Goal: Transaction & Acquisition: Purchase product/service

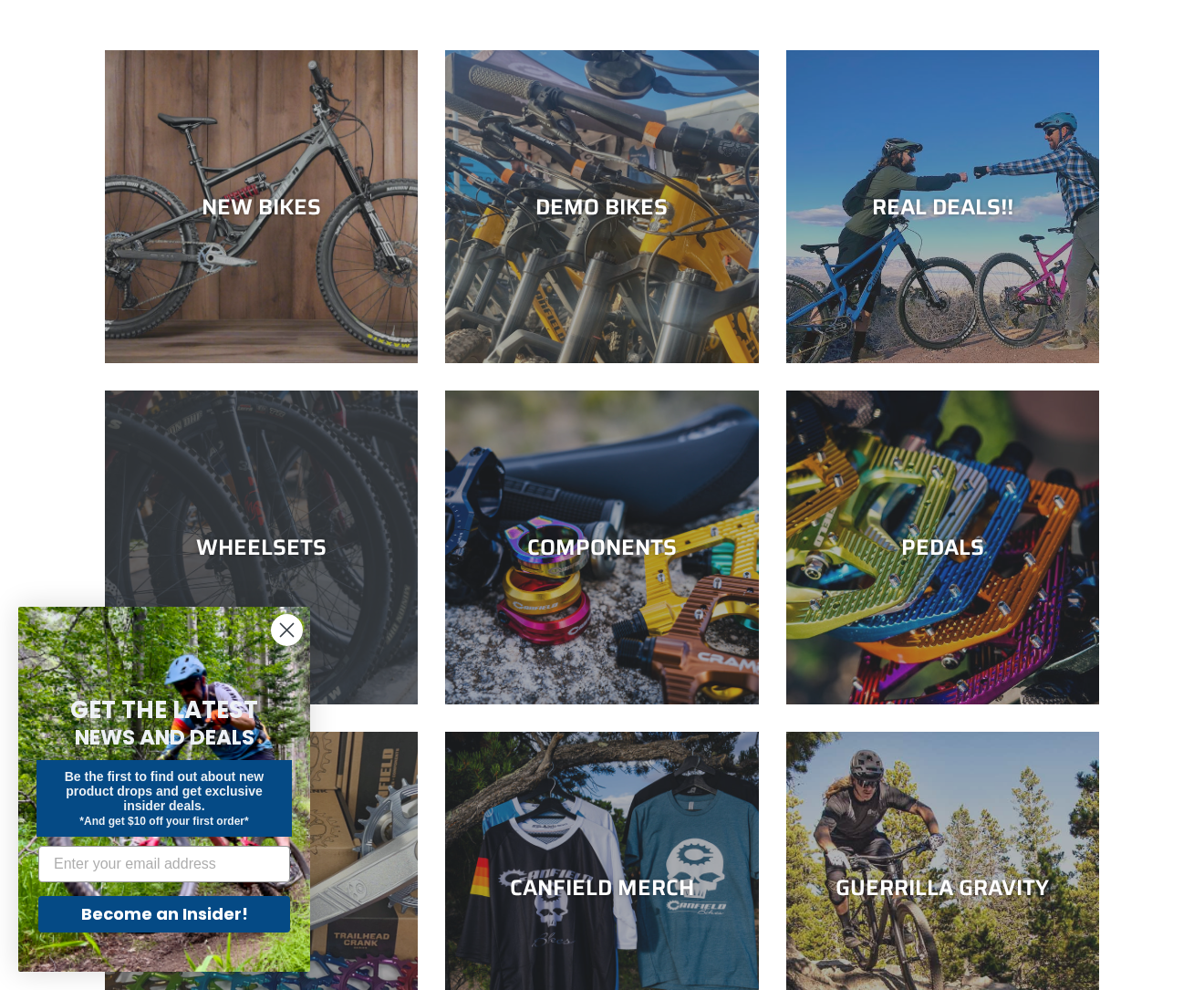
scroll to position [103, 0]
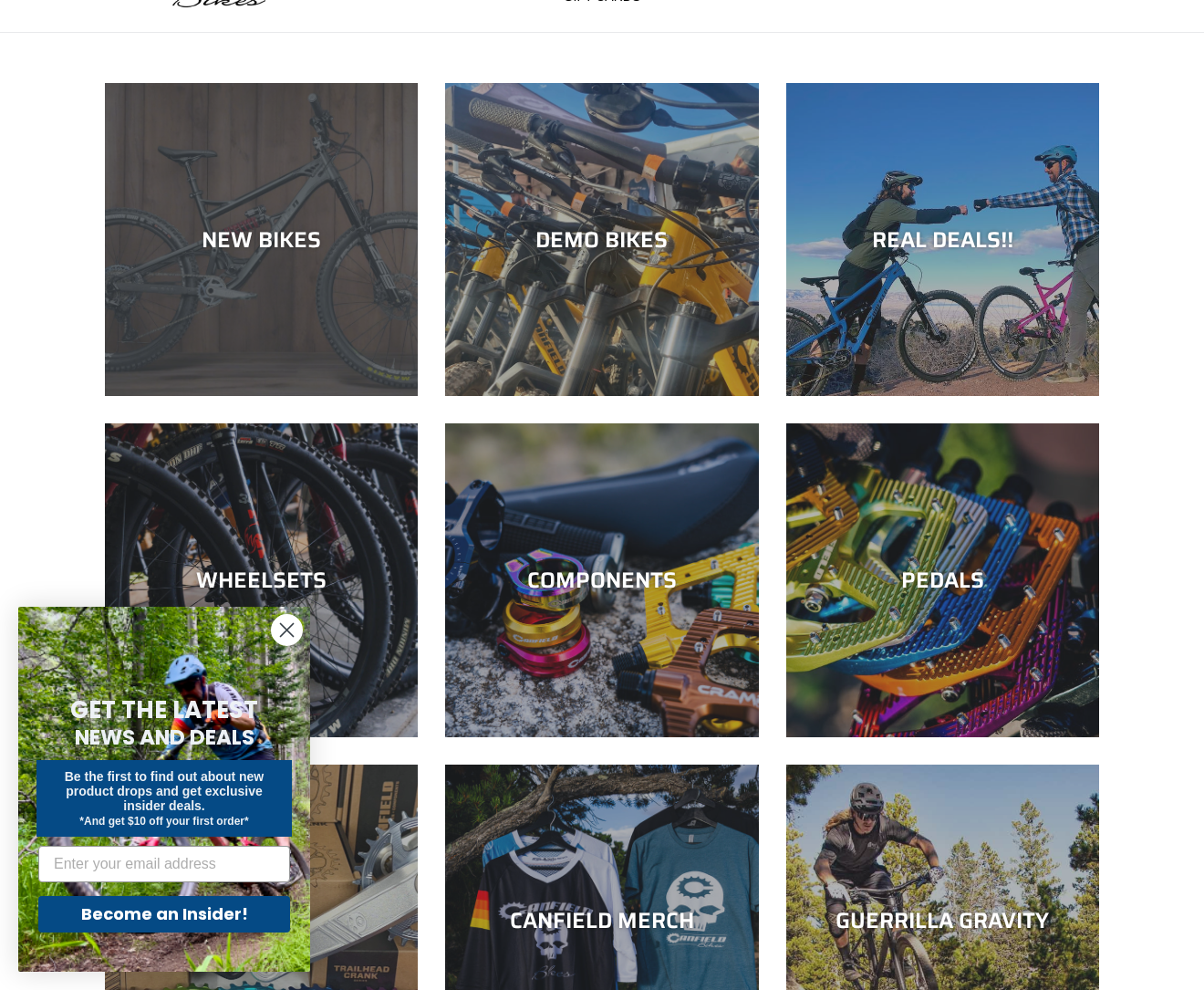
click at [259, 236] on div "NEW BIKES" at bounding box center [261, 239] width 313 height 27
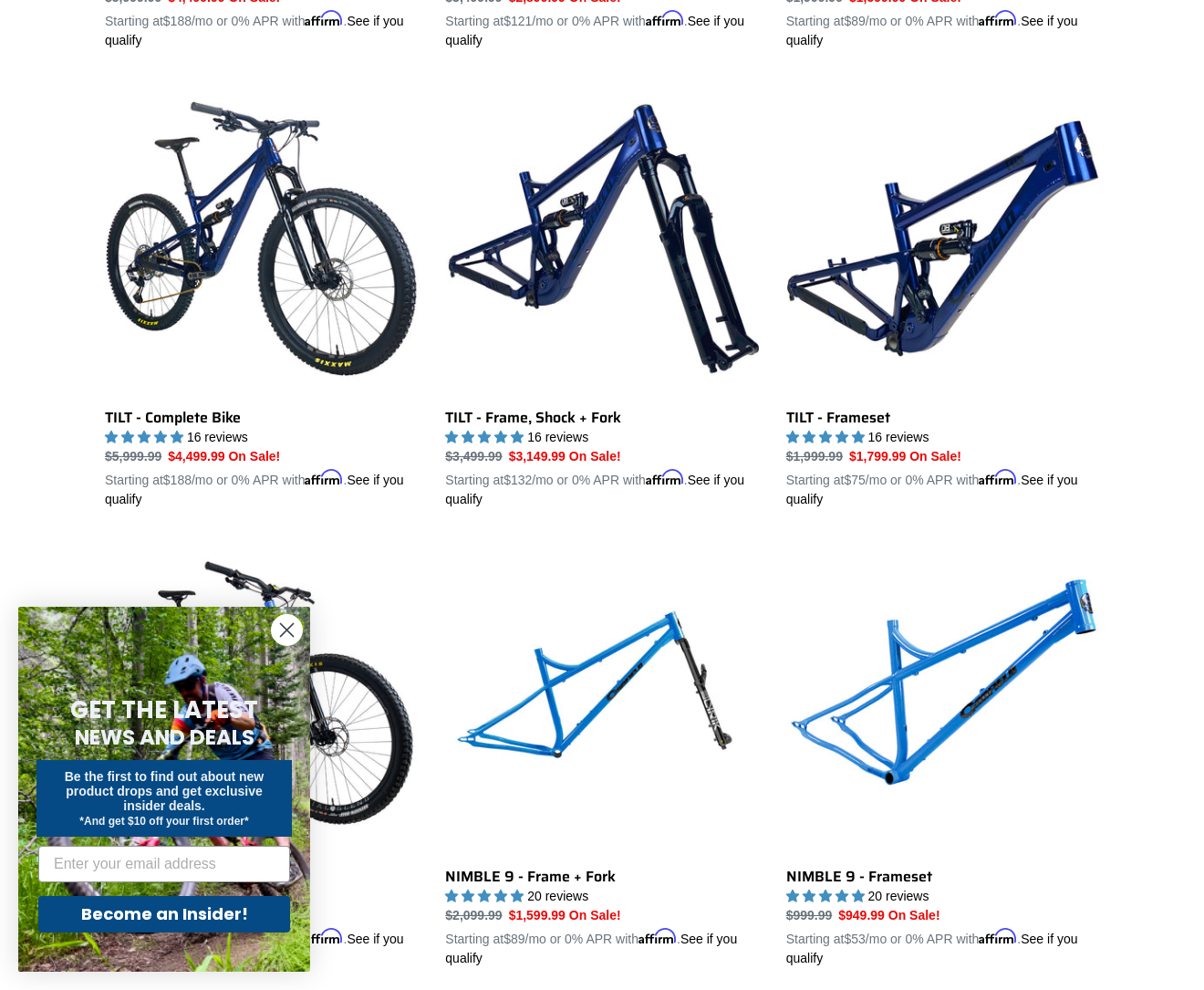
scroll to position [2300, 0]
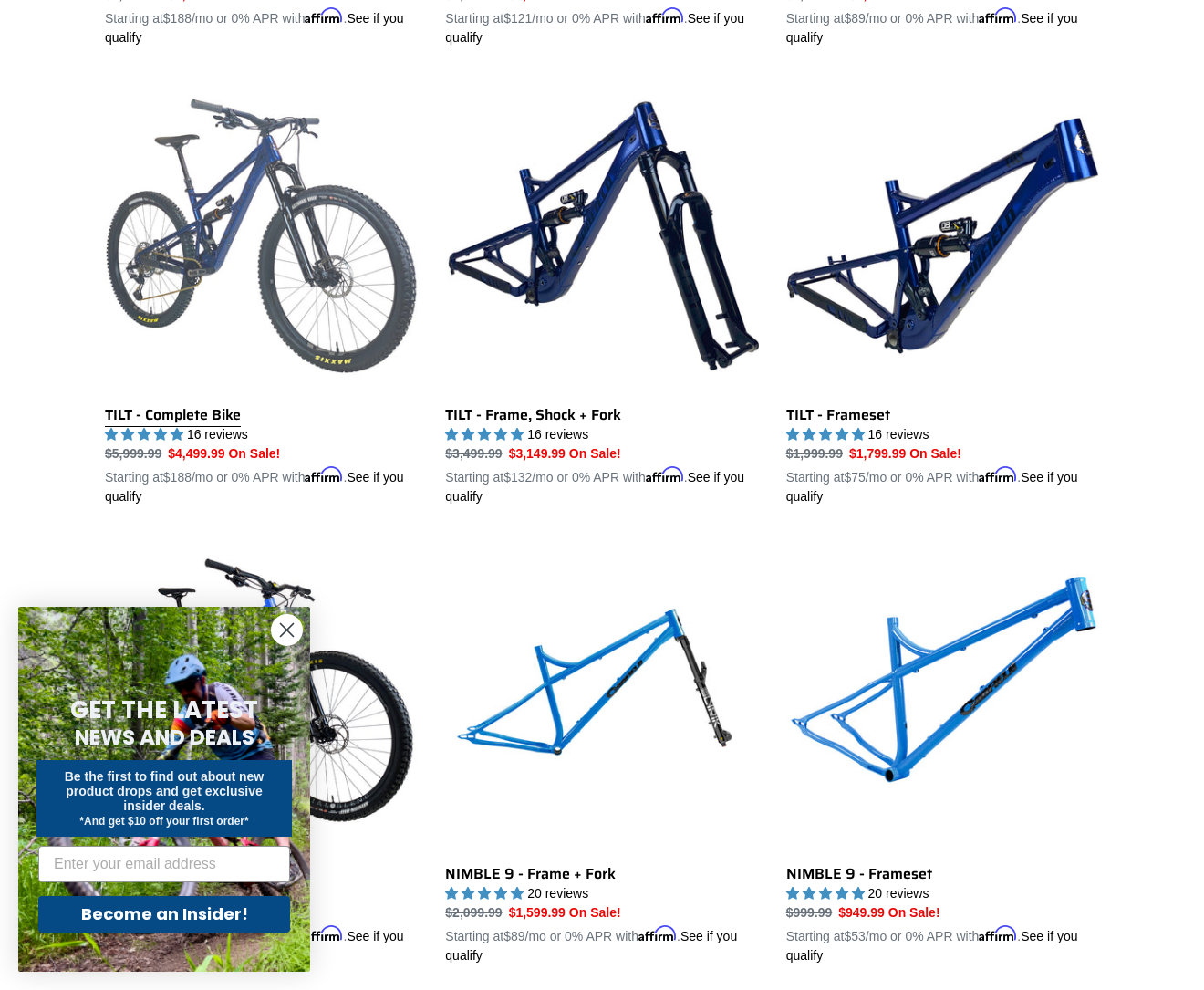
click at [204, 409] on link "TILT - Complete Bike" at bounding box center [261, 292] width 313 height 427
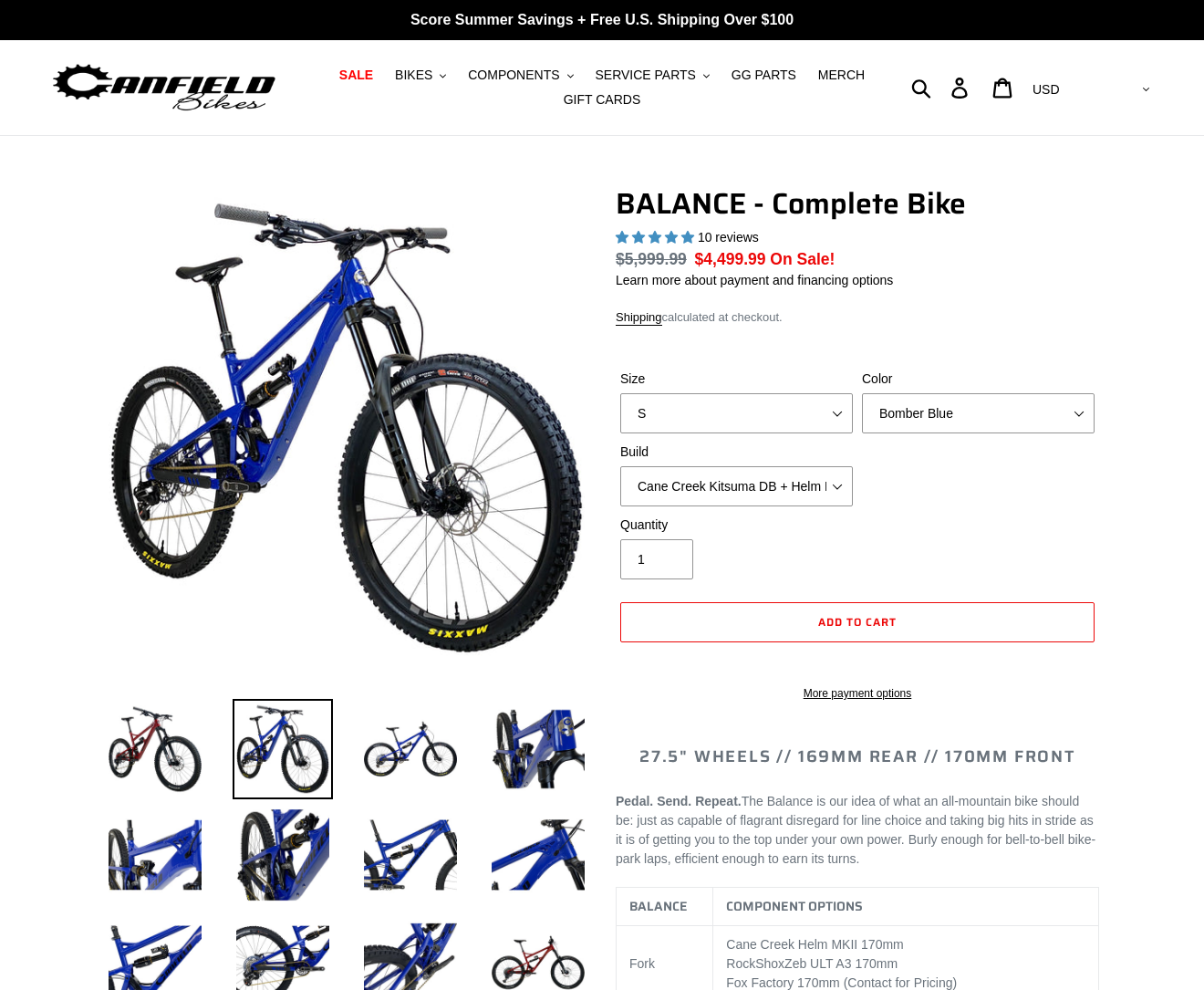
select select "highest-rating"
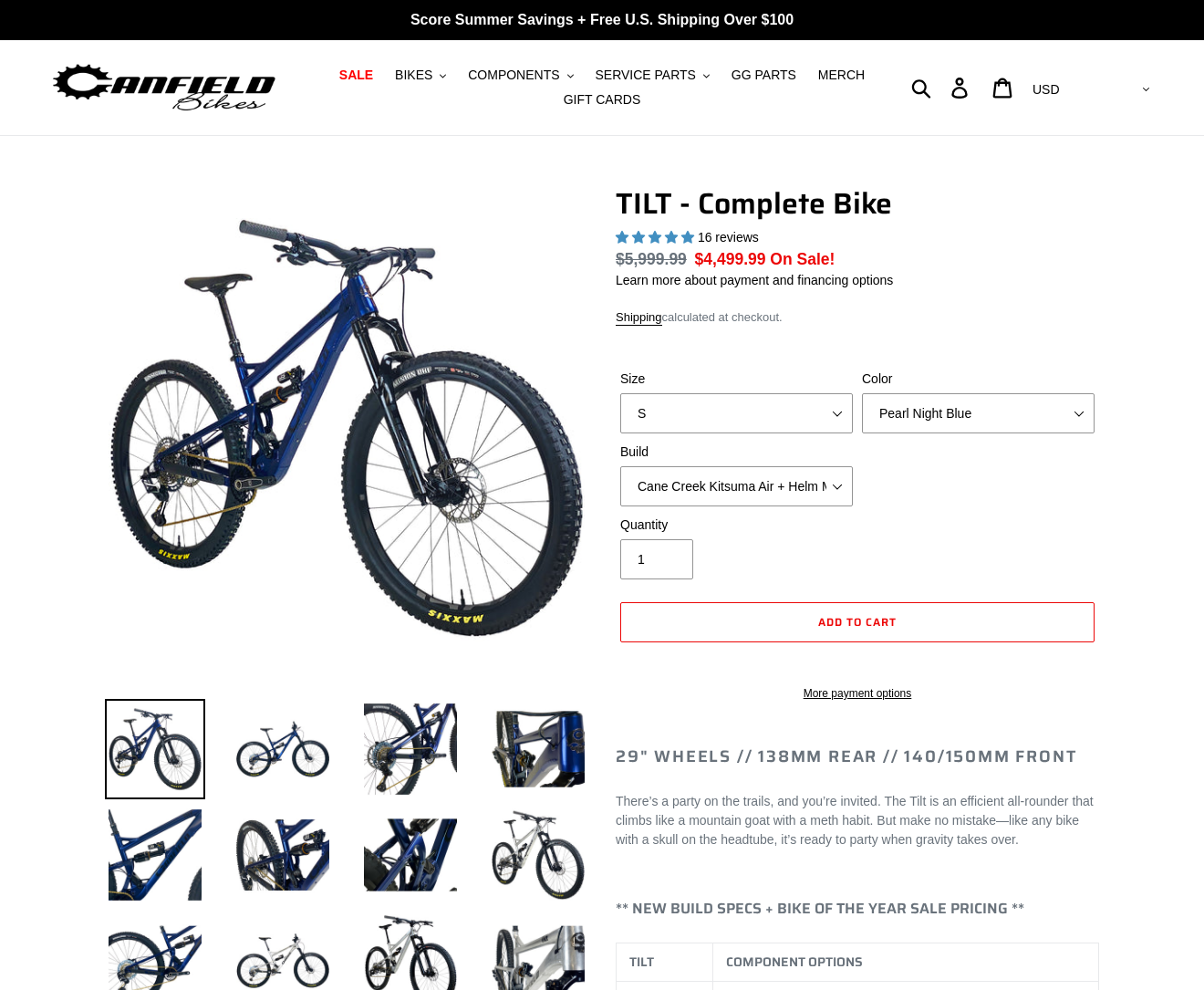
select select "highest-rating"
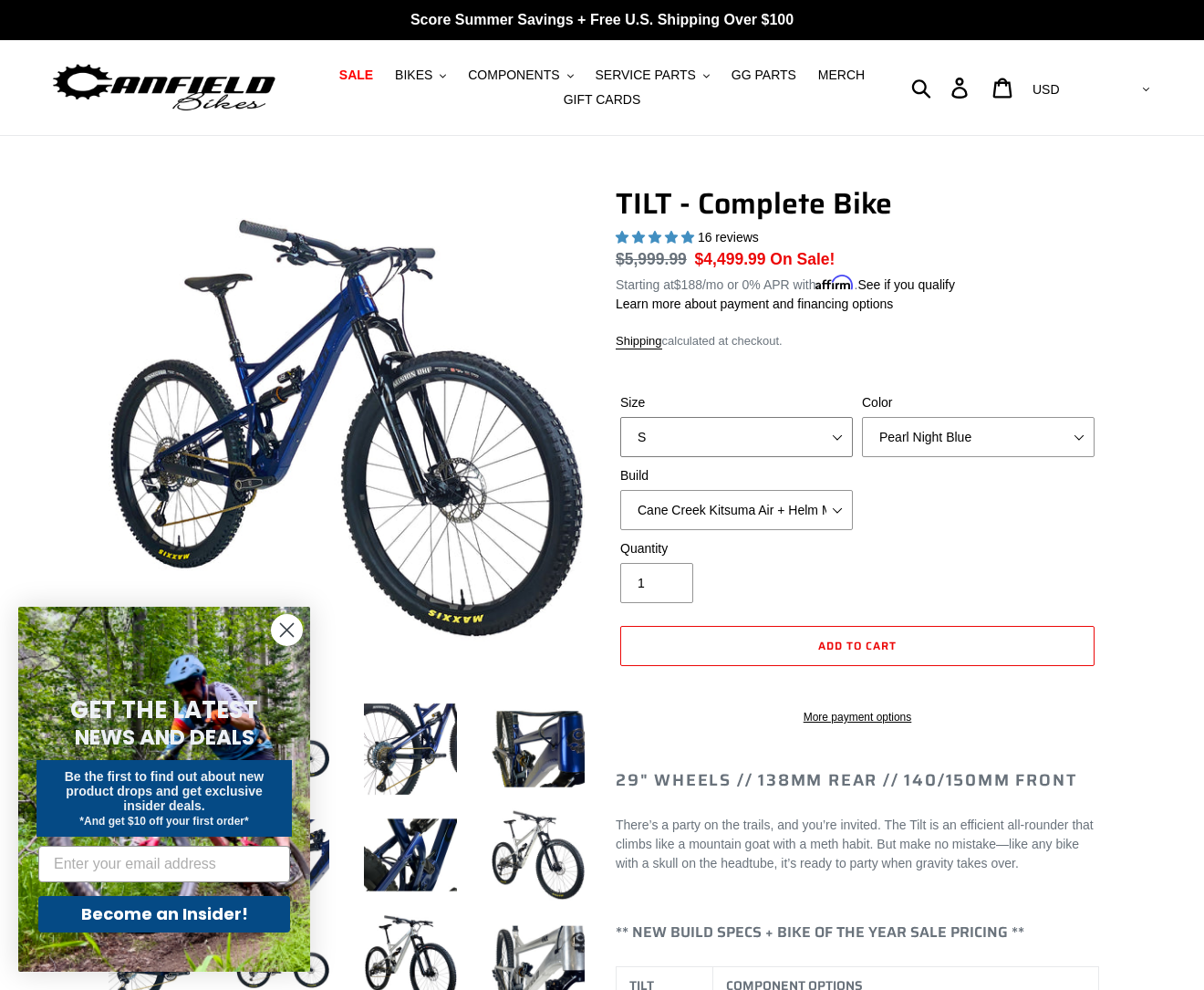
select select "L"
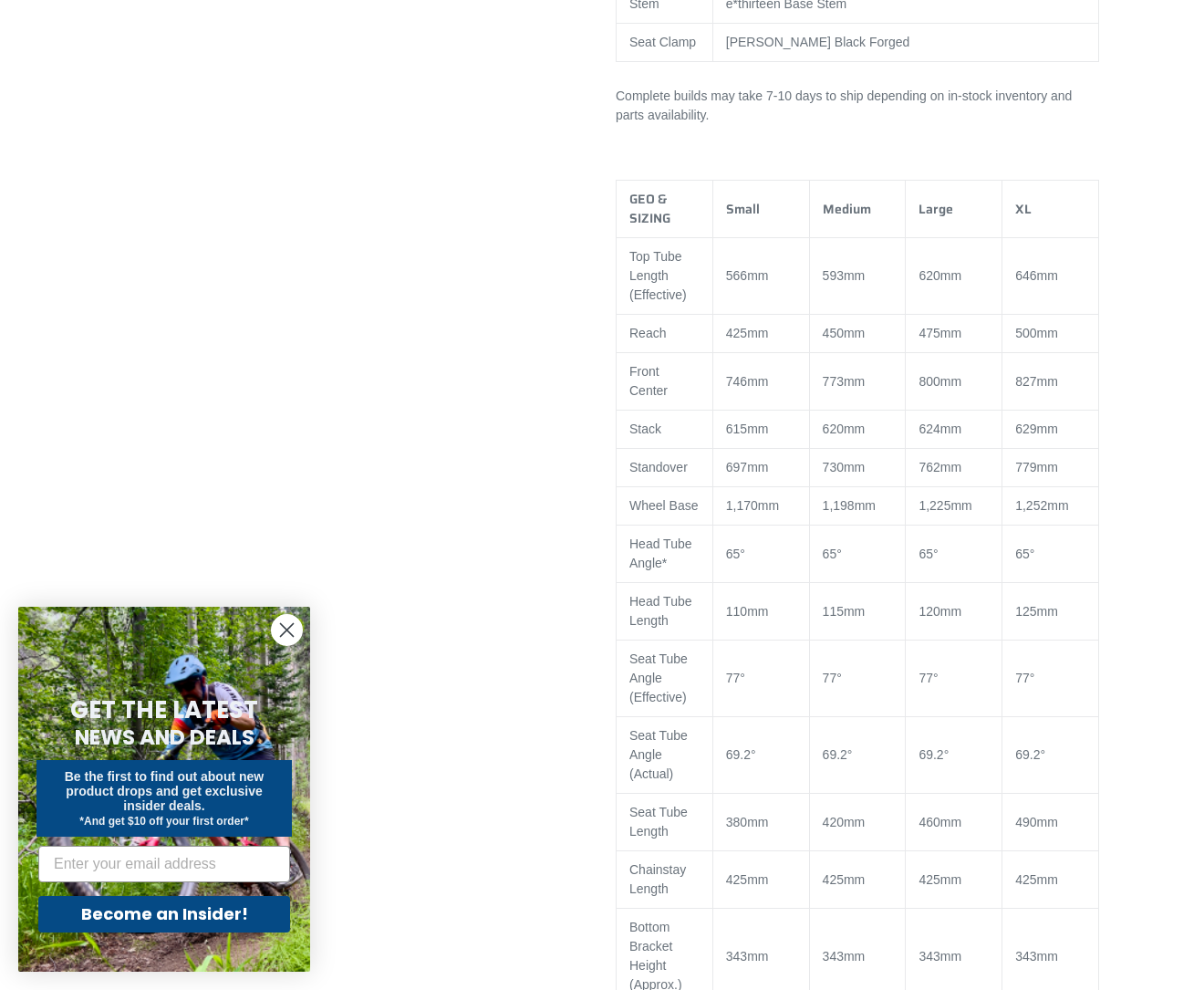
scroll to position [1580, 0]
